Goal: Navigation & Orientation: Find specific page/section

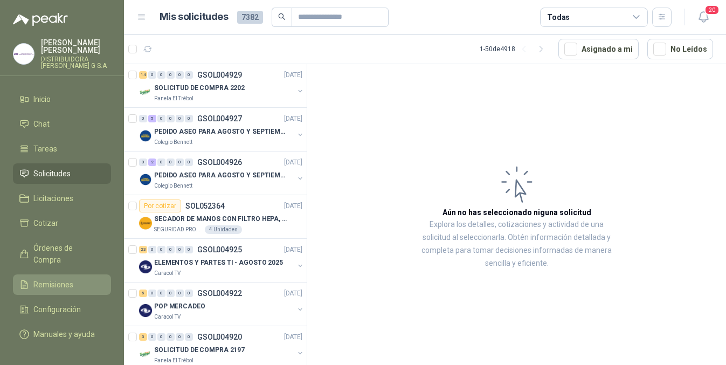
click at [45, 279] on span "Remisiones" at bounding box center [53, 285] width 40 height 12
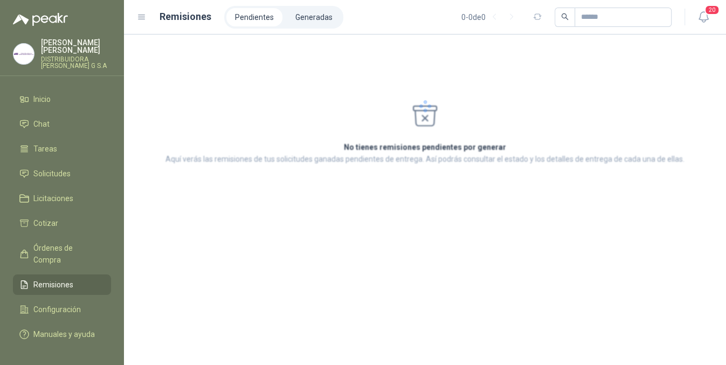
click at [38, 279] on span "Remisiones" at bounding box center [53, 285] width 40 height 12
click at [40, 279] on span "Remisiones" at bounding box center [53, 285] width 40 height 12
click at [56, 168] on span "Solicitudes" at bounding box center [51, 174] width 37 height 12
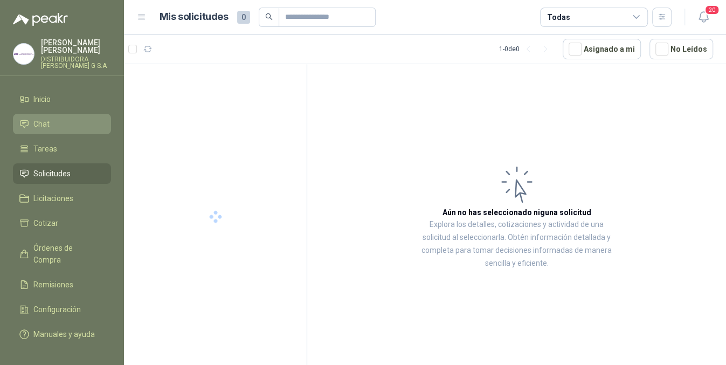
click at [31, 118] on li "Chat" at bounding box center [61, 124] width 85 height 12
click at [33, 118] on span "Chat" at bounding box center [41, 124] width 16 height 12
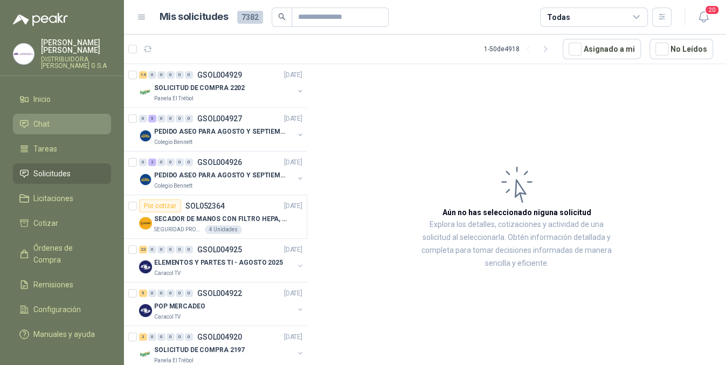
click at [55, 118] on li "Chat" at bounding box center [61, 124] width 85 height 12
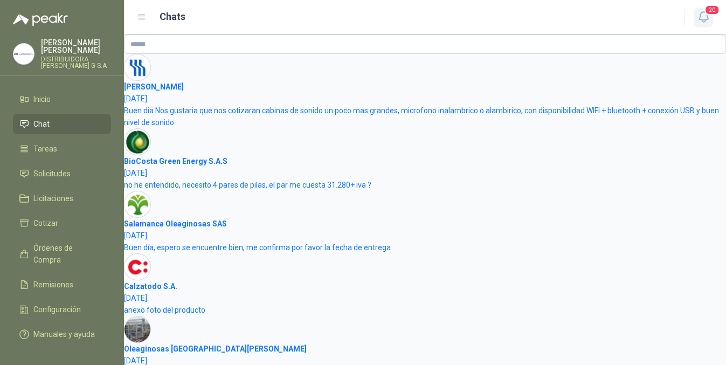
click at [697, 19] on icon "button" at bounding box center [703, 16] width 13 height 13
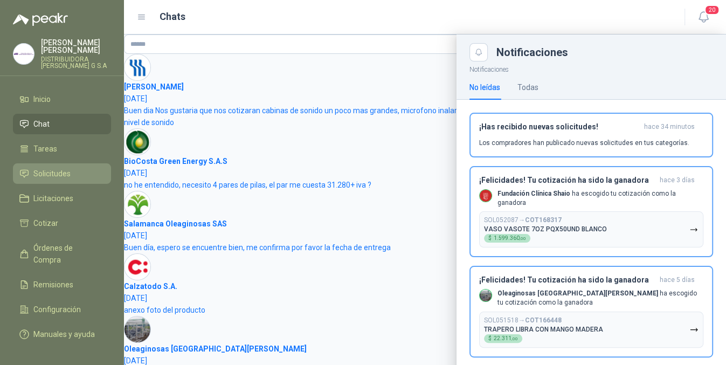
click at [79, 168] on li "Solicitudes" at bounding box center [61, 174] width 85 height 12
